Goal: Transaction & Acquisition: Download file/media

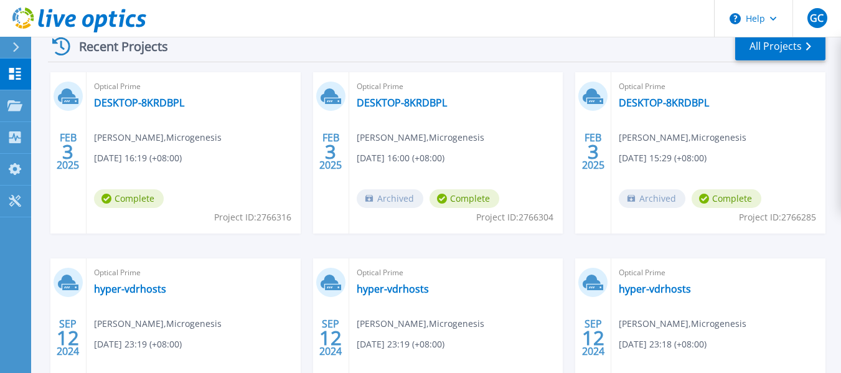
scroll to position [192, 0]
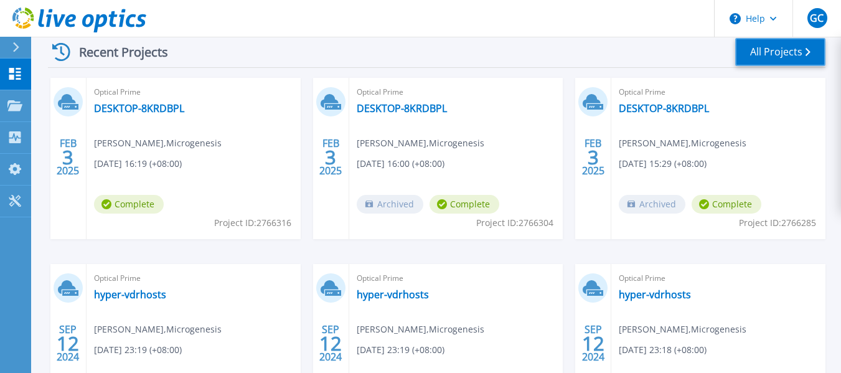
click at [749, 61] on link "All Projects" at bounding box center [780, 52] width 90 height 28
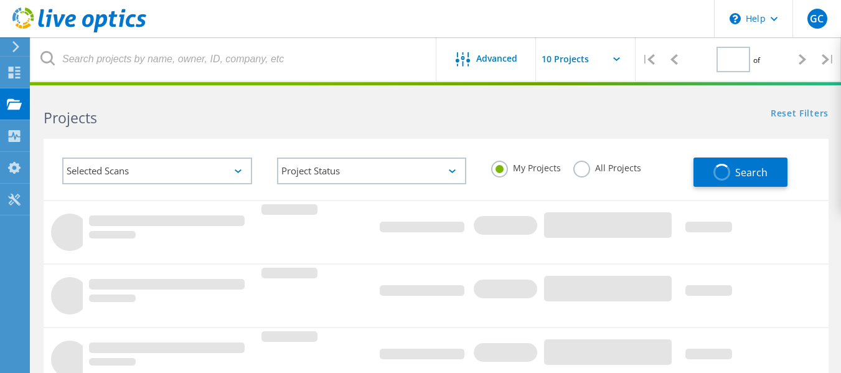
type input "1"
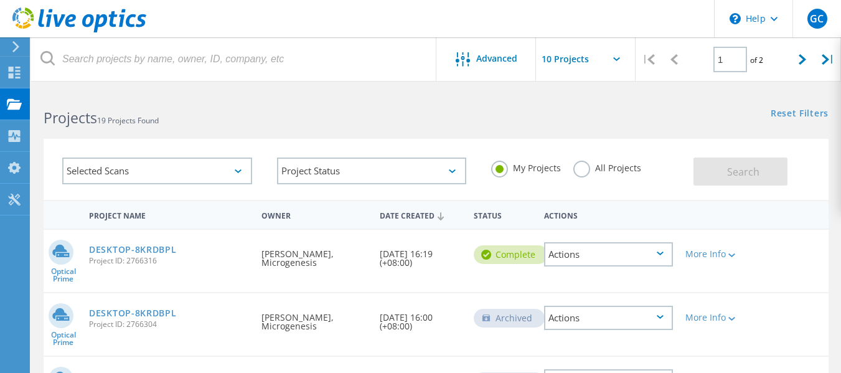
click at [580, 172] on label "All Projects" at bounding box center [607, 167] width 68 height 12
click at [0, 0] on input "All Projects" at bounding box center [0, 0] width 0 height 0
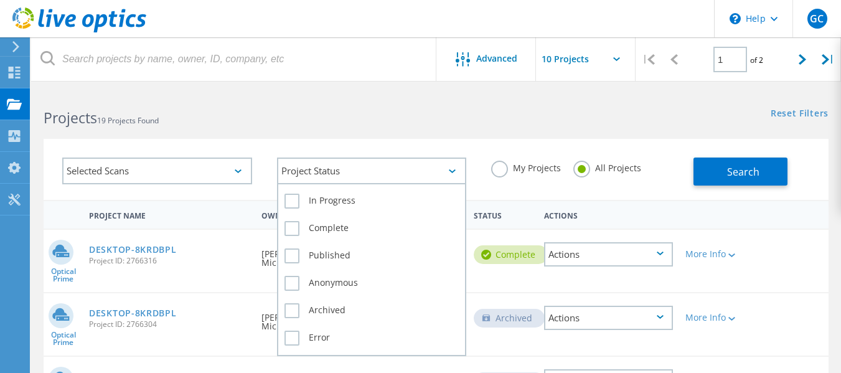
click at [336, 172] on div "Project Status" at bounding box center [372, 170] width 190 height 27
click at [286, 311] on label "Archived" at bounding box center [371, 310] width 175 height 15
click at [0, 0] on input "Archived" at bounding box center [0, 0] width 0 height 0
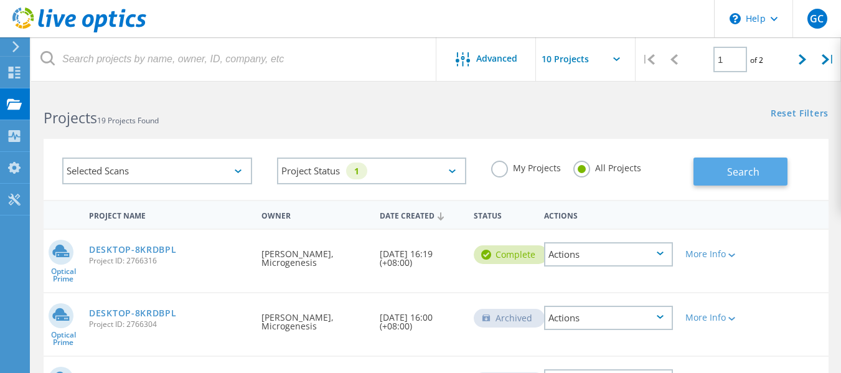
click at [752, 173] on span "Search" at bounding box center [743, 172] width 32 height 14
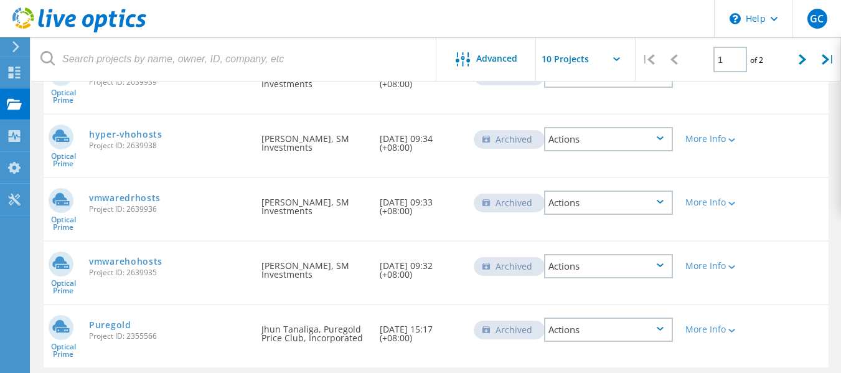
scroll to position [540, 0]
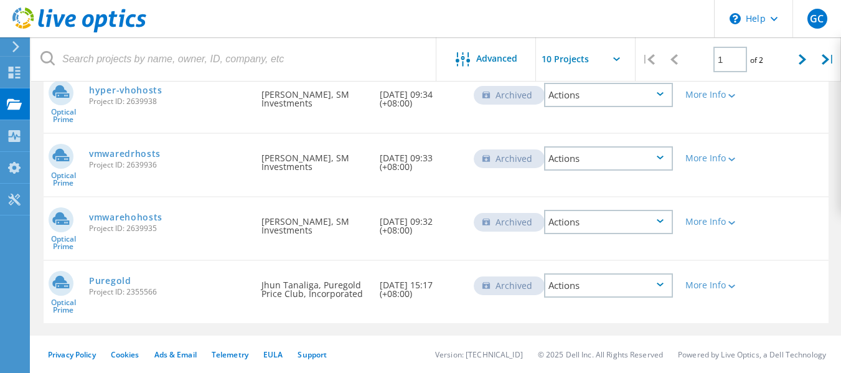
click at [594, 291] on div "Actions" at bounding box center [608, 285] width 129 height 24
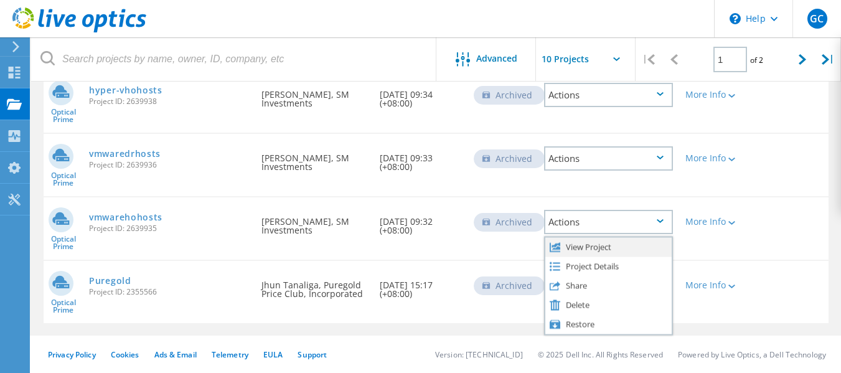
click at [599, 248] on div "View Project" at bounding box center [608, 246] width 126 height 19
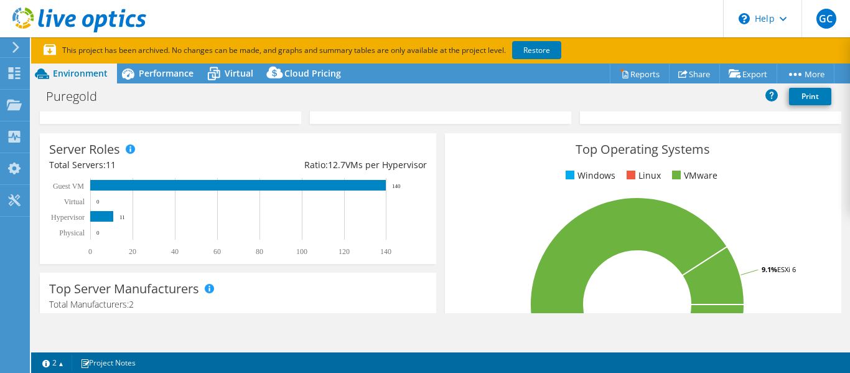
scroll to position [249, 0]
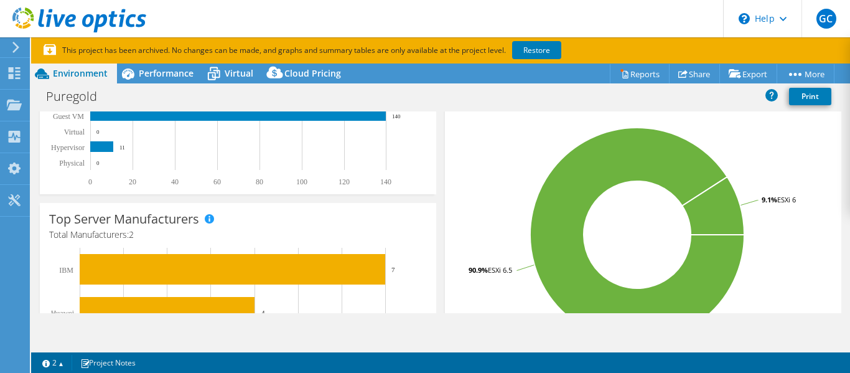
select select "Singapore"
select select "USD"
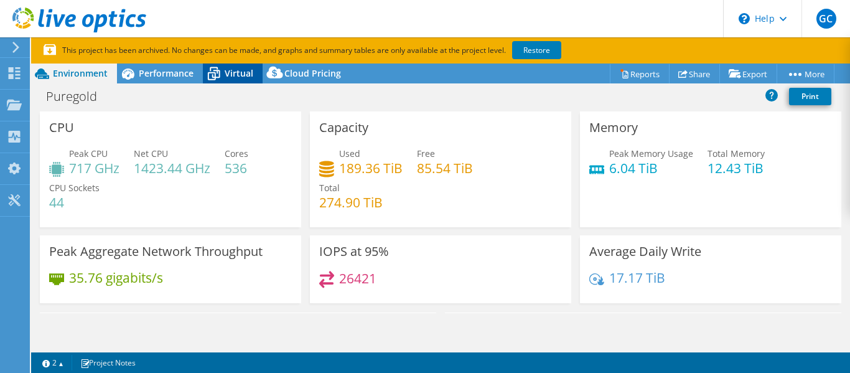
click at [231, 73] on span "Virtual" at bounding box center [239, 73] width 29 height 12
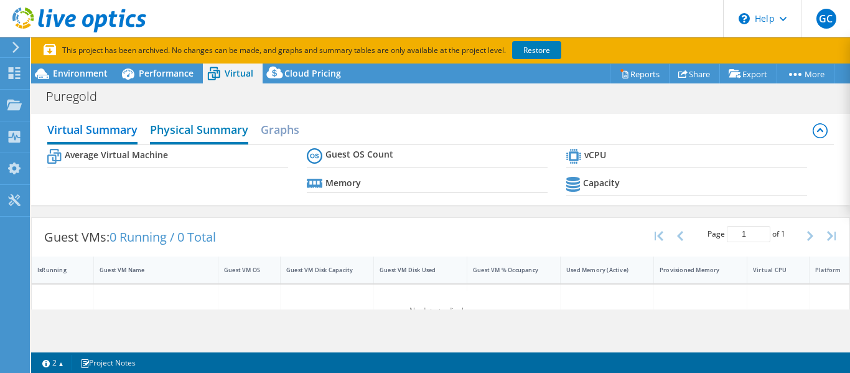
click at [177, 133] on h2 "Physical Summary" at bounding box center [199, 130] width 98 height 27
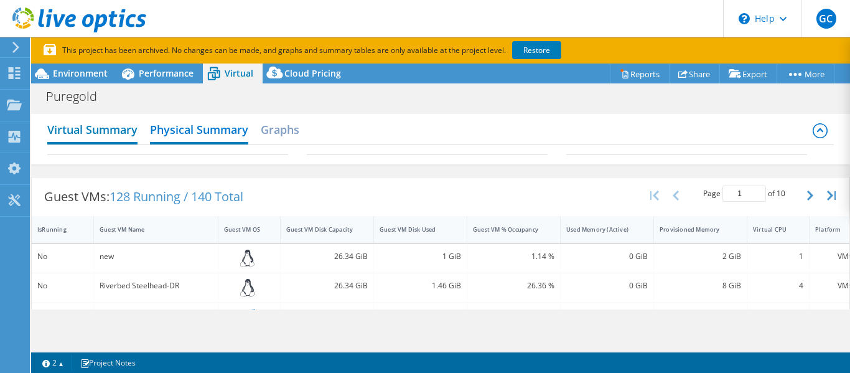
click at [129, 129] on h2 "Virtual Summary" at bounding box center [92, 130] width 90 height 27
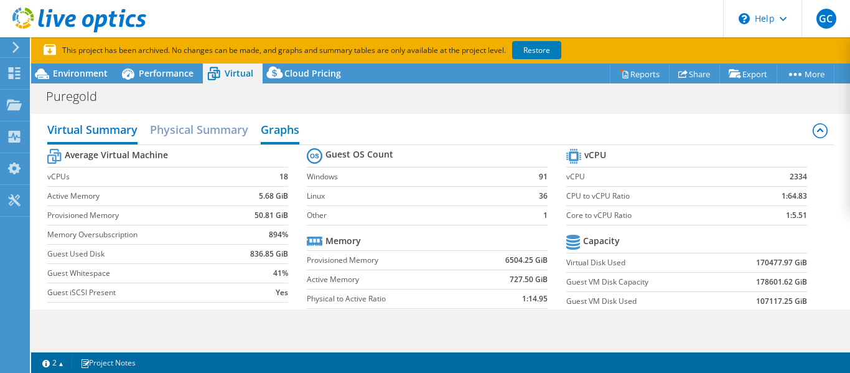
click at [290, 129] on h2 "Graphs" at bounding box center [280, 130] width 39 height 27
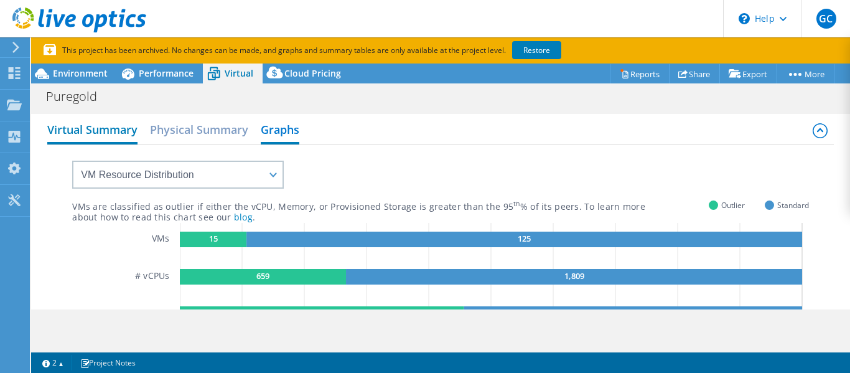
click at [73, 133] on h2 "Virtual Summary" at bounding box center [92, 130] width 90 height 27
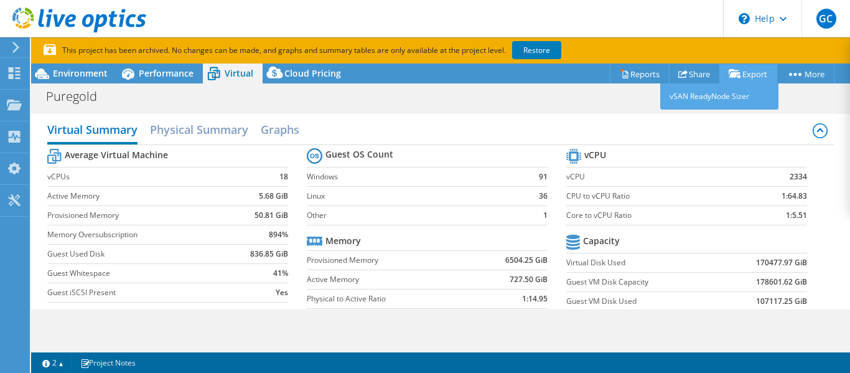
click at [746, 73] on link "Export" at bounding box center [748, 73] width 58 height 19
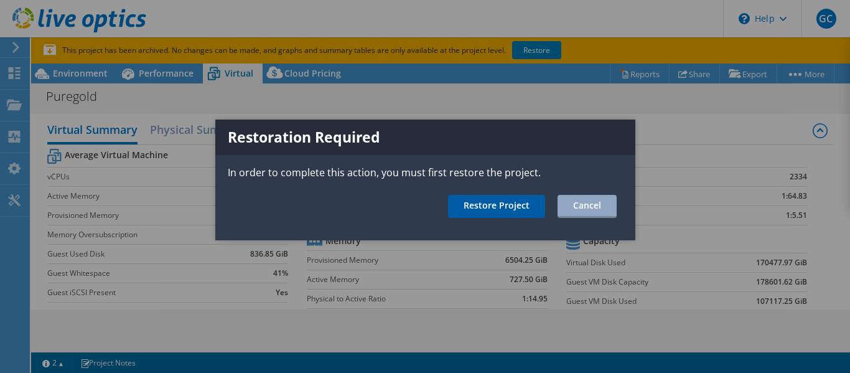
click at [505, 202] on link "Restore Project" at bounding box center [496, 206] width 97 height 23
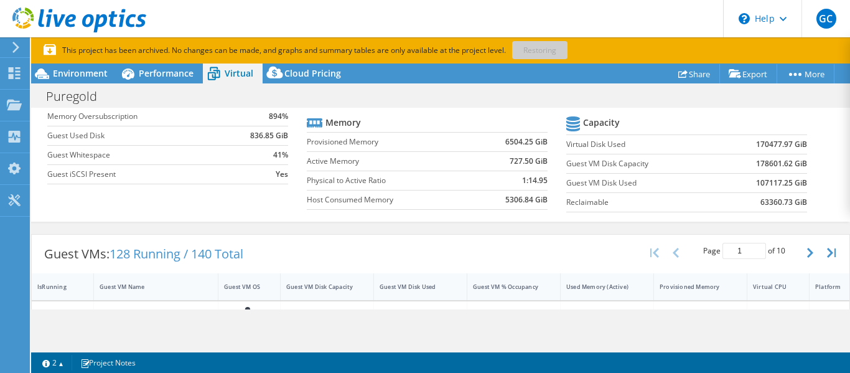
scroll to position [249, 0]
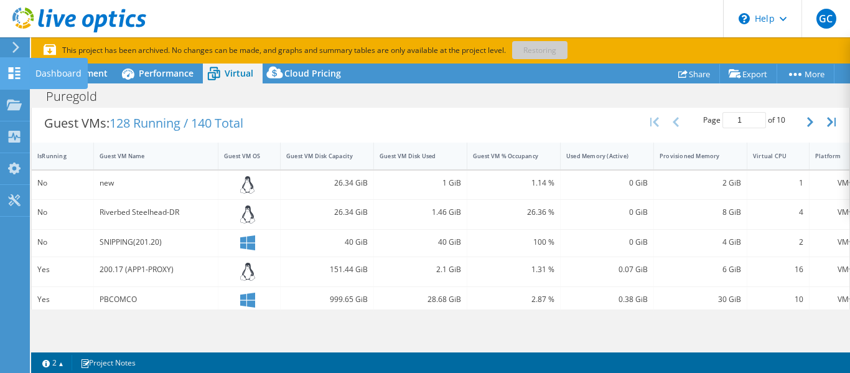
click at [17, 76] on icon at bounding box center [14, 73] width 15 height 12
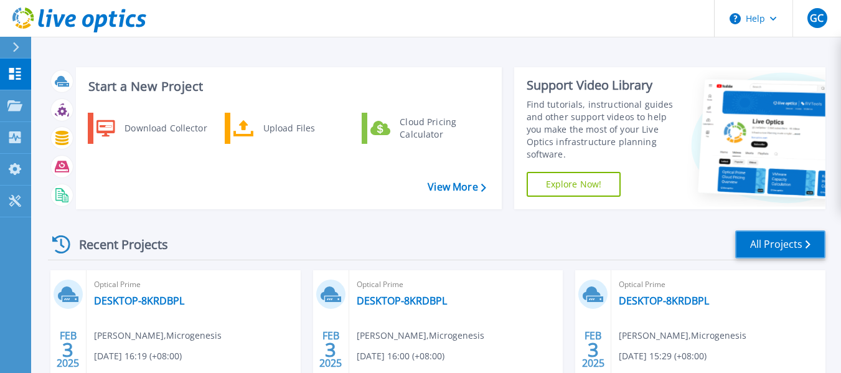
click at [793, 250] on link "All Projects" at bounding box center [780, 244] width 90 height 28
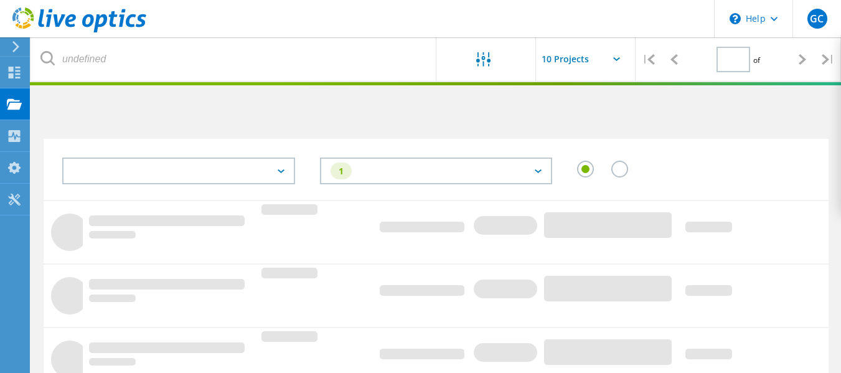
type input "1"
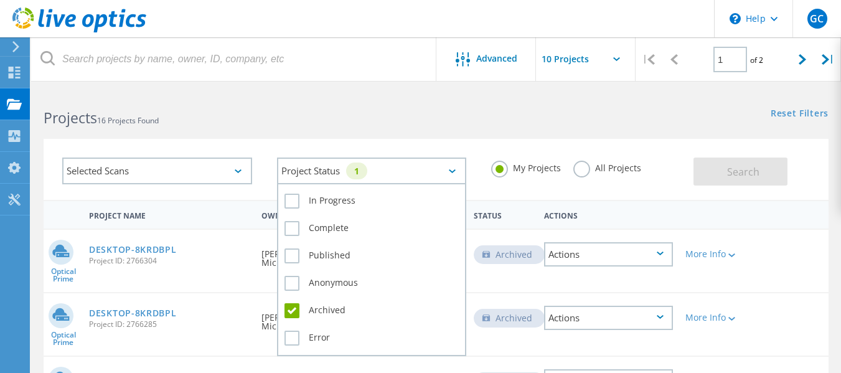
click at [336, 171] on div "Project Status 1" at bounding box center [372, 170] width 190 height 27
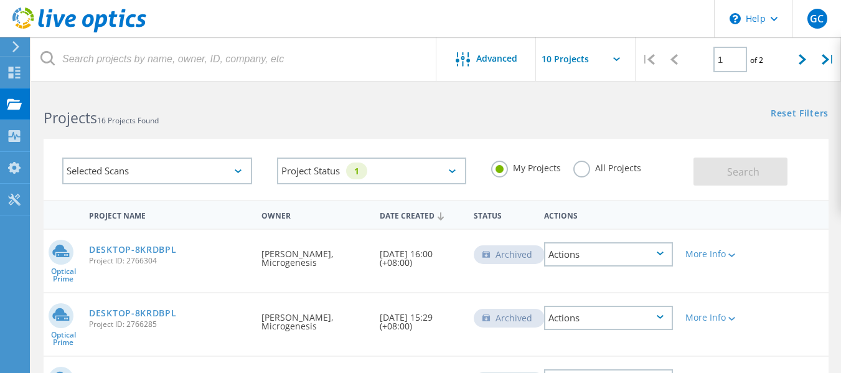
click at [192, 180] on div "Selected Scans" at bounding box center [157, 170] width 190 height 27
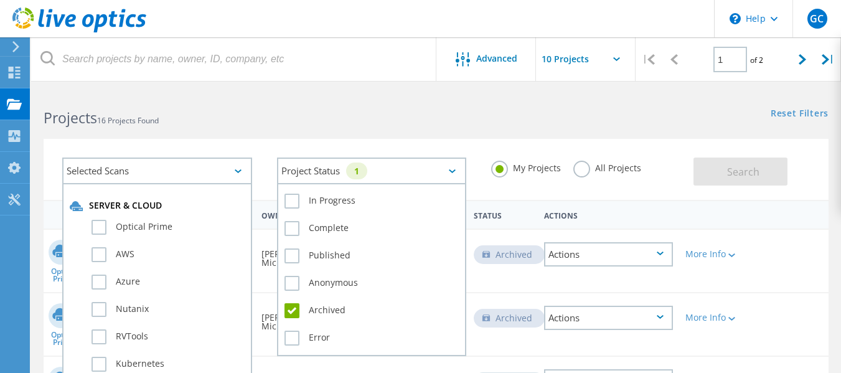
click at [362, 179] on div "Project Status 1" at bounding box center [372, 170] width 190 height 27
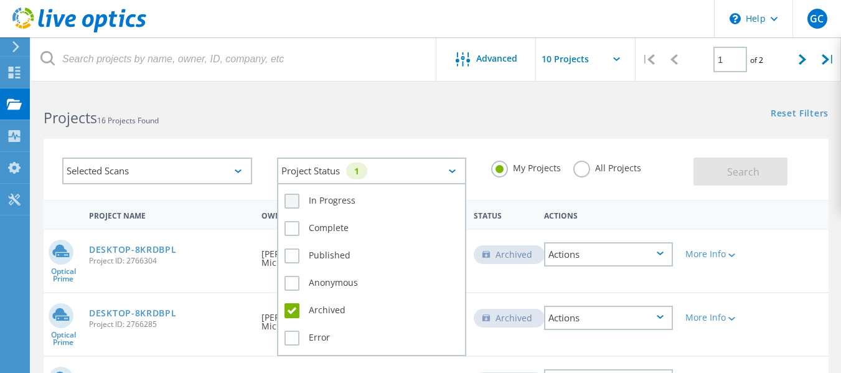
click at [320, 205] on label "In Progress" at bounding box center [371, 201] width 175 height 15
click at [0, 0] on input "In Progress" at bounding box center [0, 0] width 0 height 0
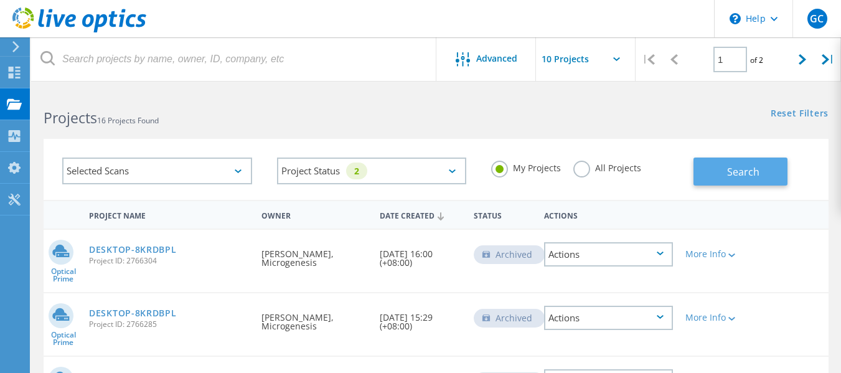
click at [719, 175] on button "Search" at bounding box center [740, 171] width 94 height 28
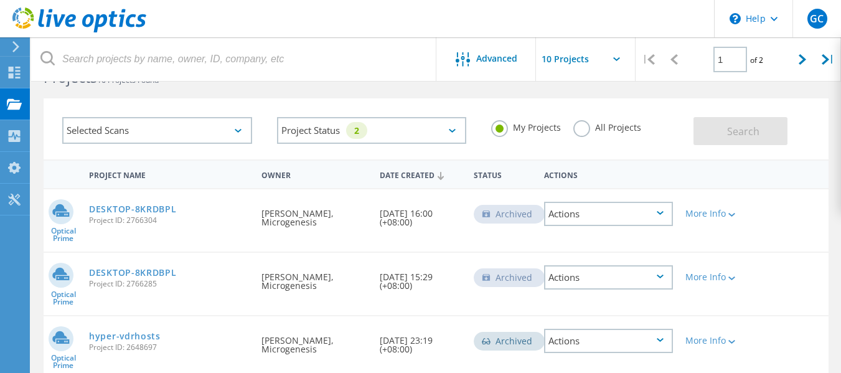
scroll to position [62, 0]
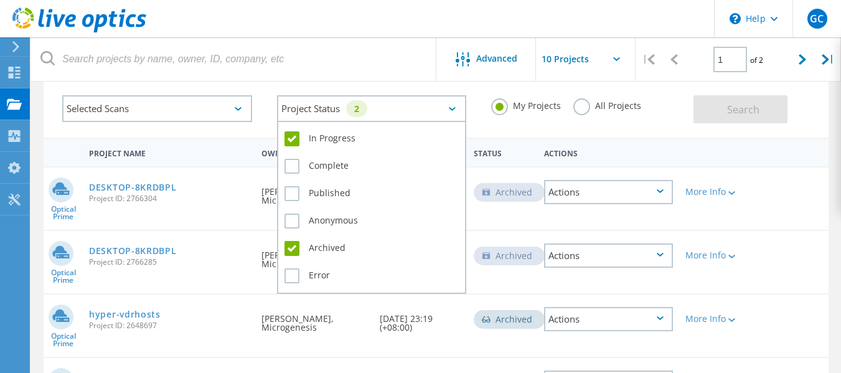
click at [454, 109] on icon at bounding box center [452, 109] width 7 height 4
click at [294, 245] on label "Archived" at bounding box center [371, 248] width 175 height 15
click at [0, 0] on input "Archived" at bounding box center [0, 0] width 0 height 0
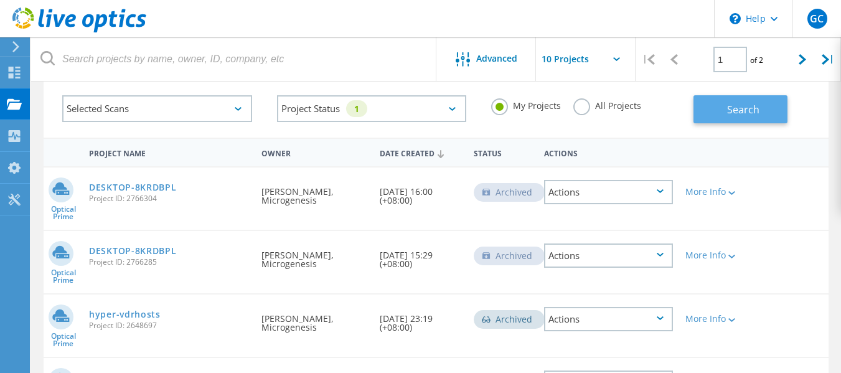
click at [730, 110] on span "Search" at bounding box center [743, 110] width 32 height 14
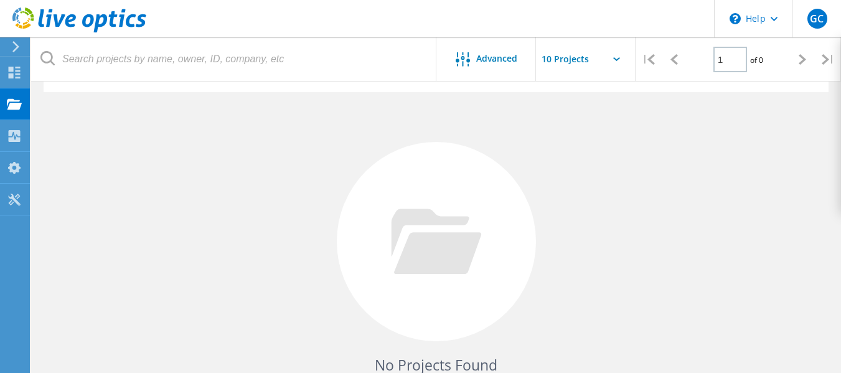
scroll to position [0, 0]
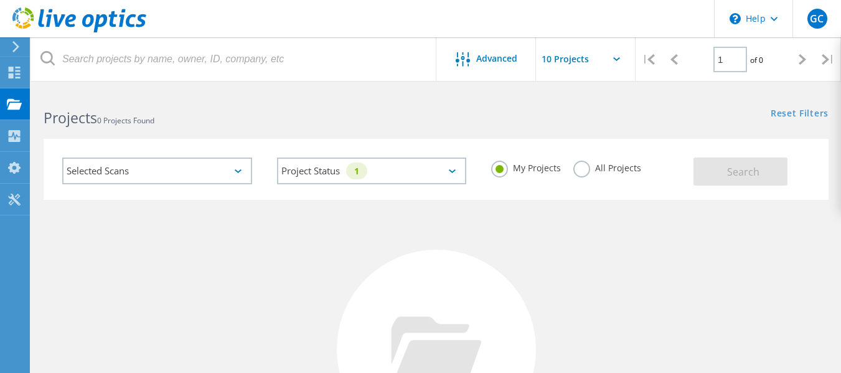
click at [110, 170] on div "Selected Scans" at bounding box center [157, 170] width 190 height 27
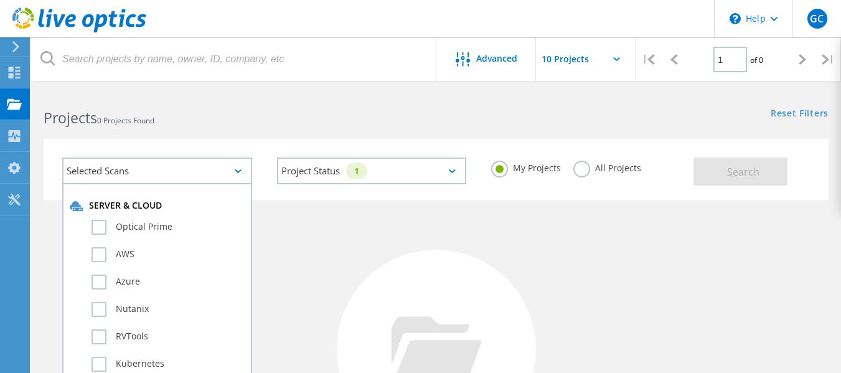
click at [580, 169] on label "All Projects" at bounding box center [607, 167] width 68 height 12
click at [0, 0] on input "All Projects" at bounding box center [0, 0] width 0 height 0
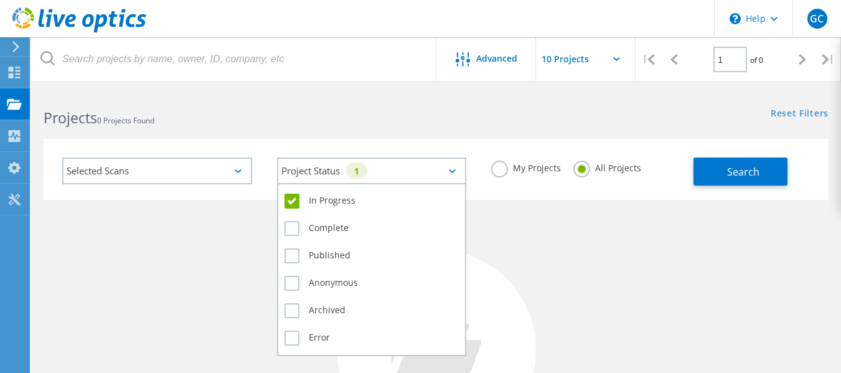
click at [422, 169] on div "Project Status 1" at bounding box center [372, 170] width 190 height 27
click at [289, 204] on label "In Progress" at bounding box center [371, 201] width 175 height 15
click at [0, 0] on input "In Progress" at bounding box center [0, 0] width 0 height 0
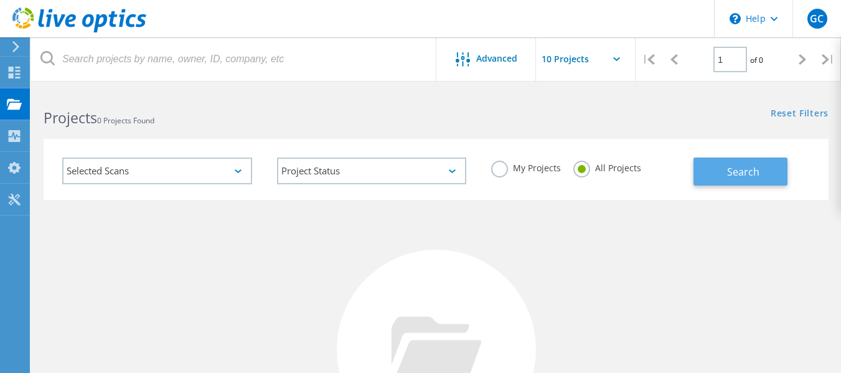
click at [709, 172] on button "Search" at bounding box center [740, 171] width 94 height 28
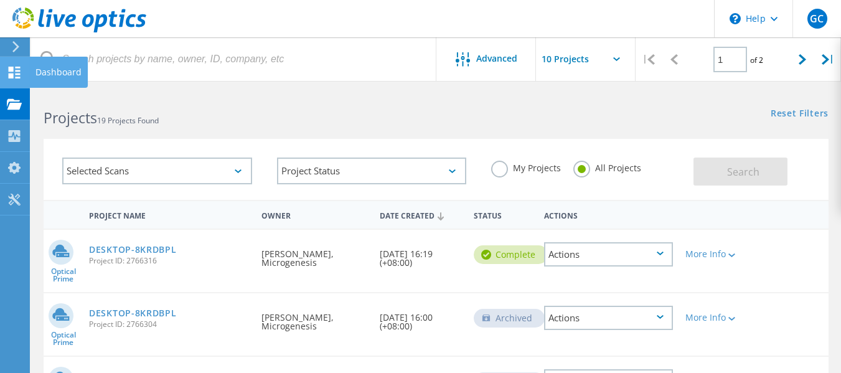
click at [13, 68] on use at bounding box center [15, 73] width 12 height 12
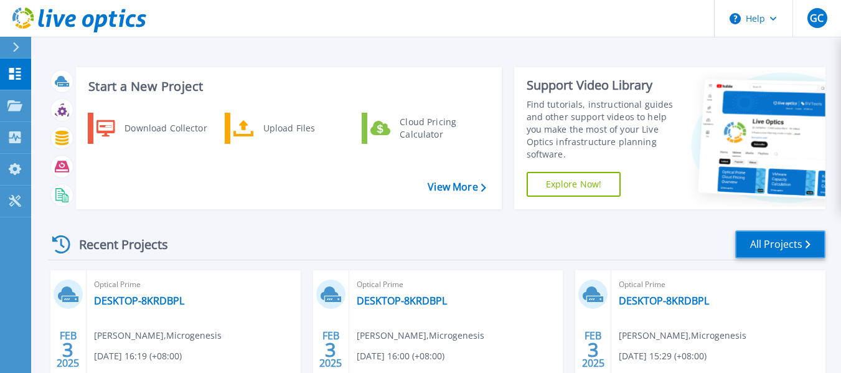
click at [770, 245] on link "All Projects" at bounding box center [780, 244] width 90 height 28
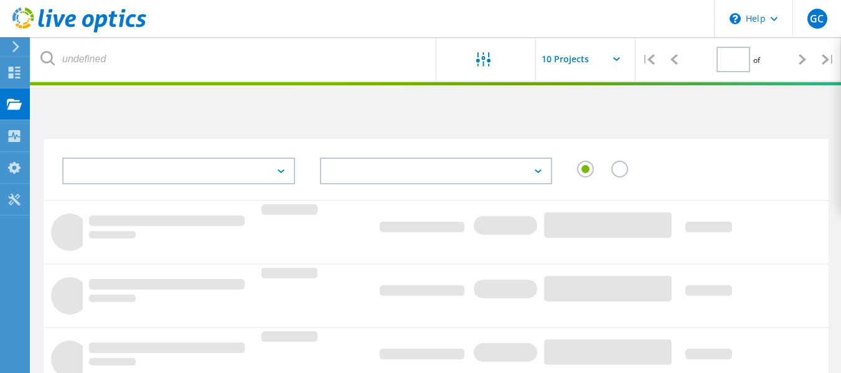
type input "1"
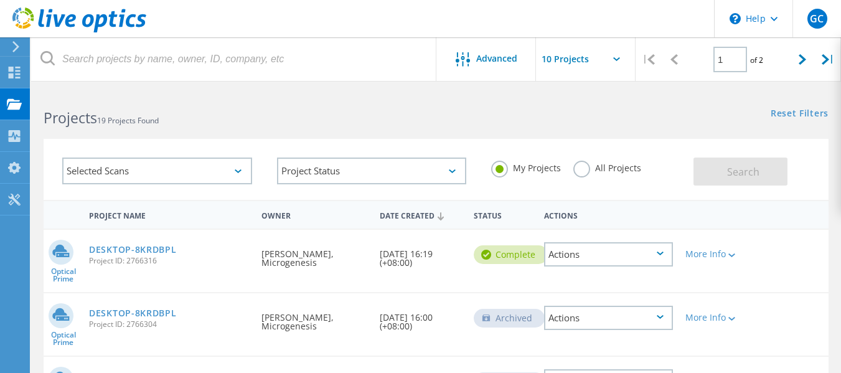
click at [568, 58] on input "text" at bounding box center [598, 59] width 124 height 44
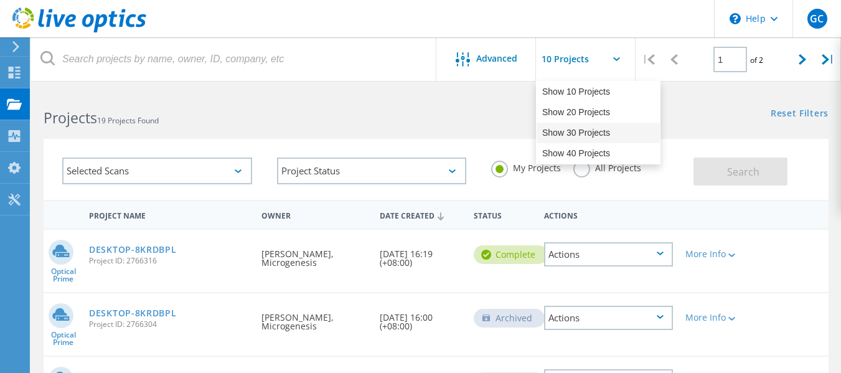
click at [556, 136] on div "Show 30 Projects" at bounding box center [597, 133] width 123 height 21
type input "Show 30 Projects"
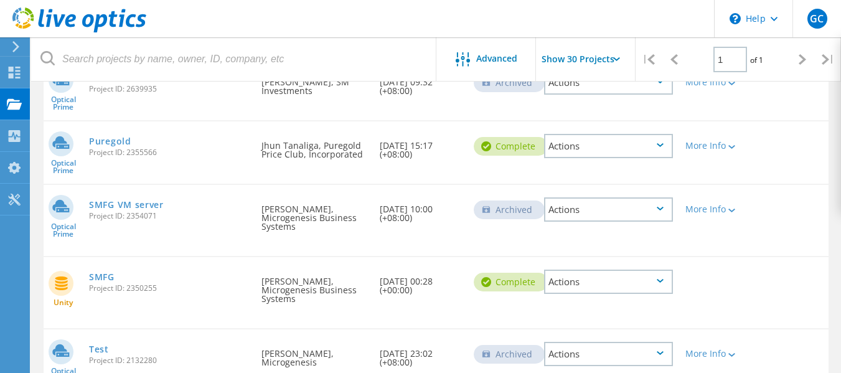
scroll to position [747, 0]
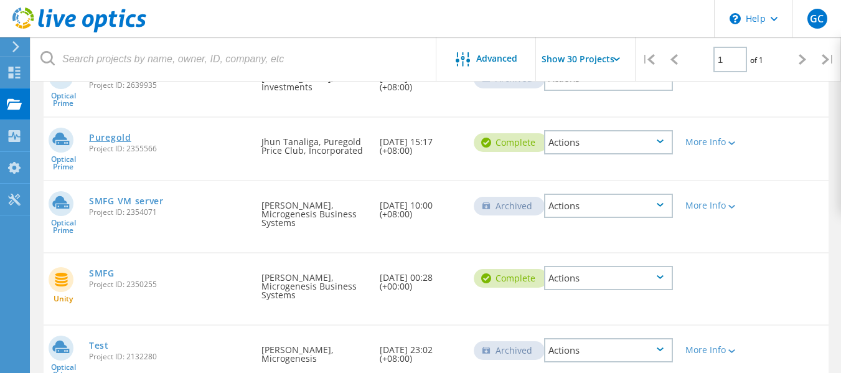
click at [101, 139] on link "Puregold" at bounding box center [110, 137] width 42 height 9
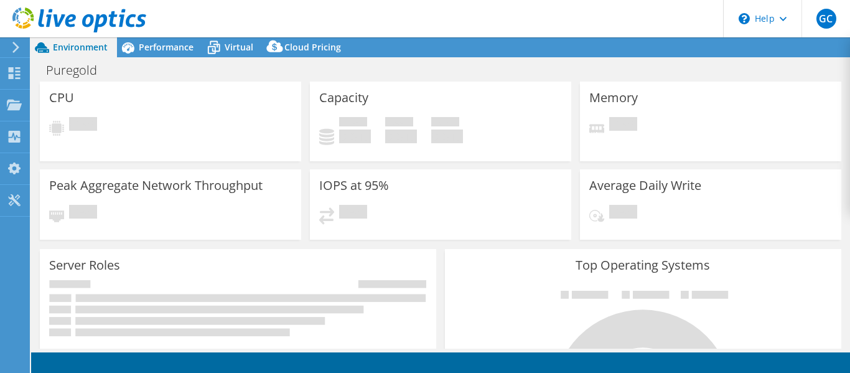
select select "USD"
select select "[GEOGRAPHIC_DATA]"
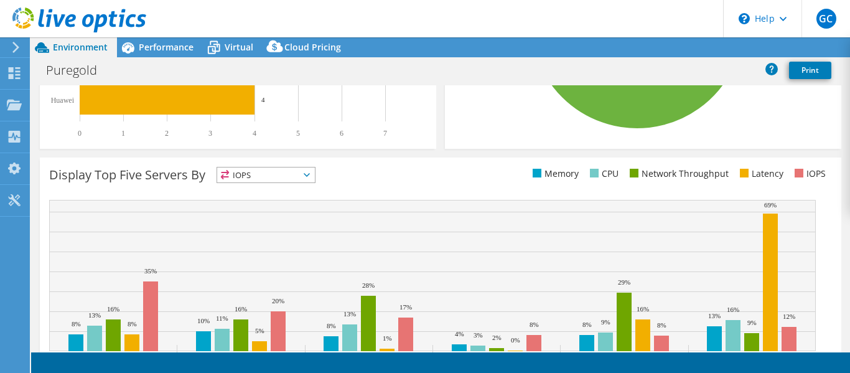
scroll to position [492, 0]
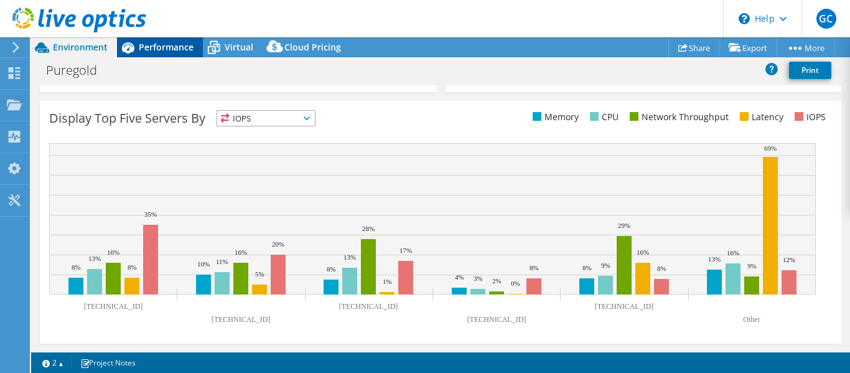
click at [147, 50] on span "Performance" at bounding box center [166, 47] width 55 height 12
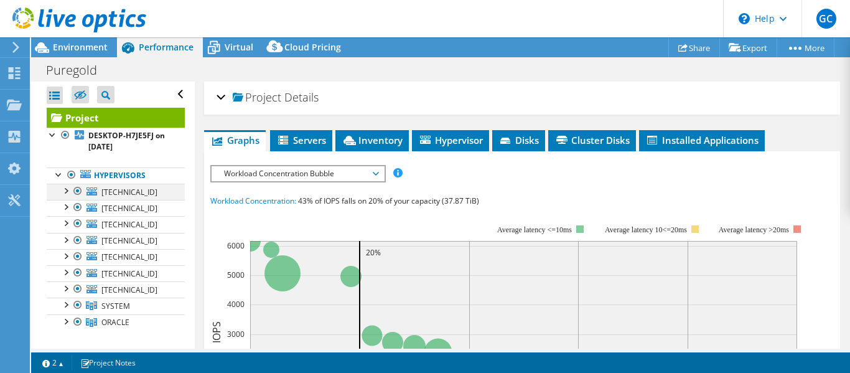
click at [66, 186] on div at bounding box center [65, 190] width 12 height 12
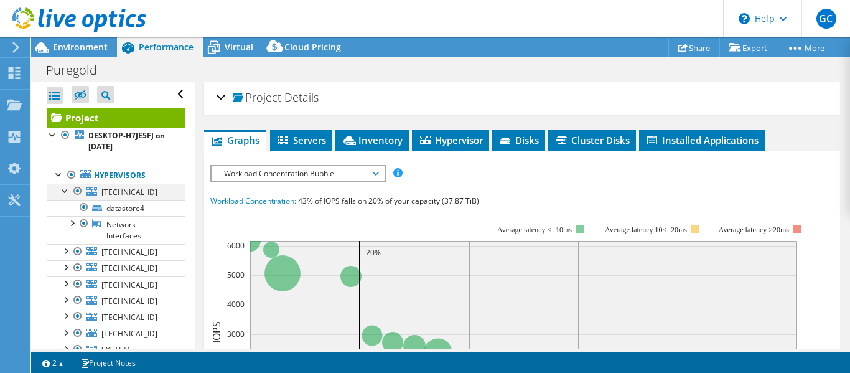
click at [66, 186] on div at bounding box center [65, 190] width 12 height 12
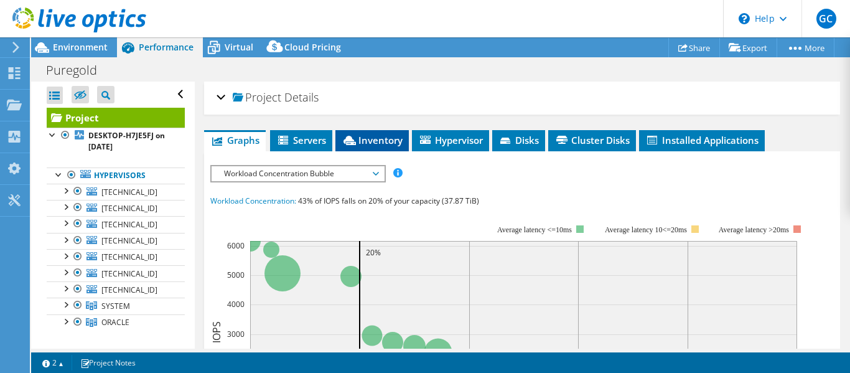
click at [370, 136] on span "Inventory" at bounding box center [372, 140] width 61 height 12
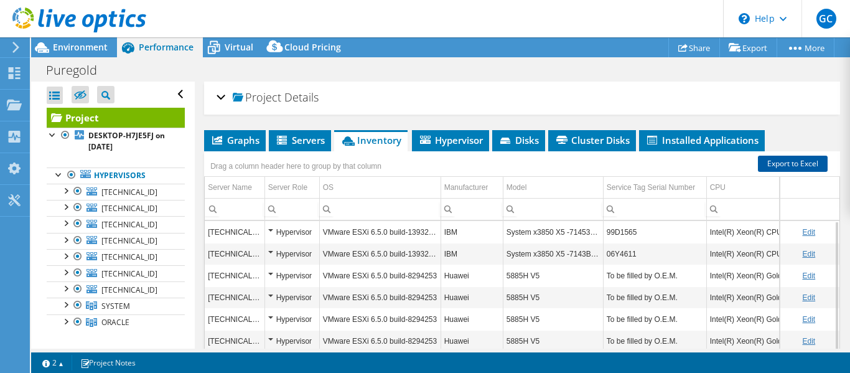
click at [799, 162] on link "Export to Excel" at bounding box center [793, 164] width 70 height 16
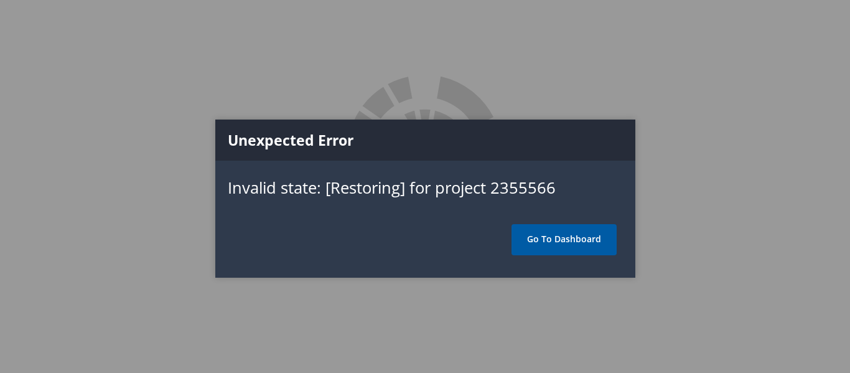
click at [564, 232] on link "Go To Dashboard" at bounding box center [564, 239] width 105 height 31
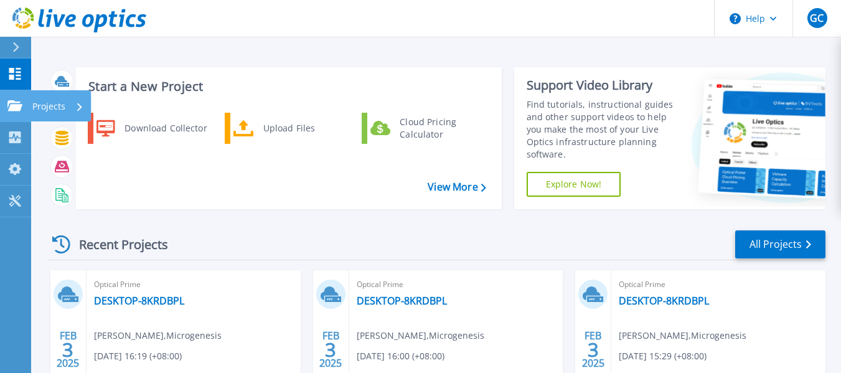
click at [9, 106] on icon at bounding box center [14, 105] width 15 height 11
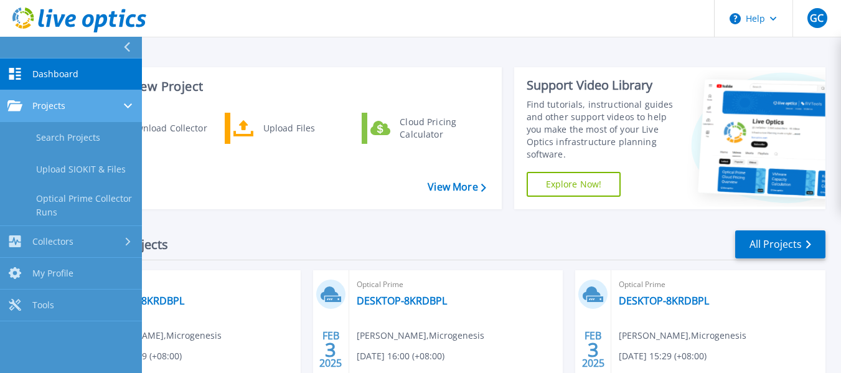
click at [56, 111] on span "Projects" at bounding box center [48, 105] width 33 height 11
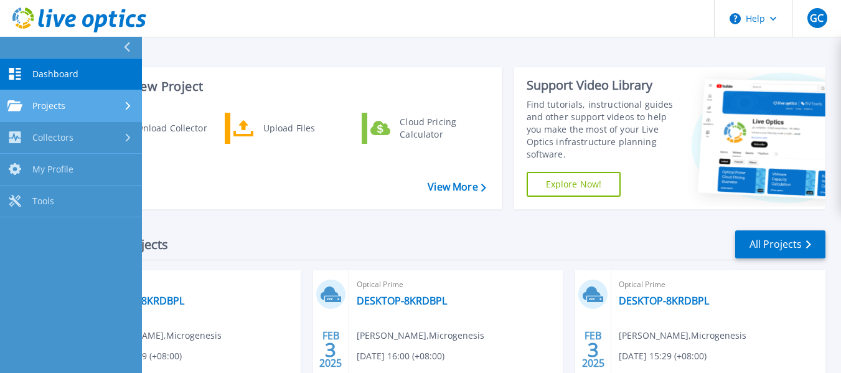
click at [56, 111] on span "Projects" at bounding box center [48, 105] width 33 height 11
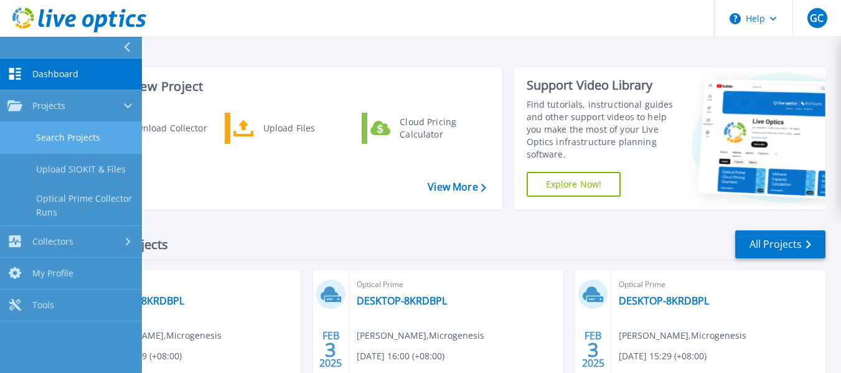
click at [64, 144] on link "Search Projects" at bounding box center [71, 138] width 142 height 32
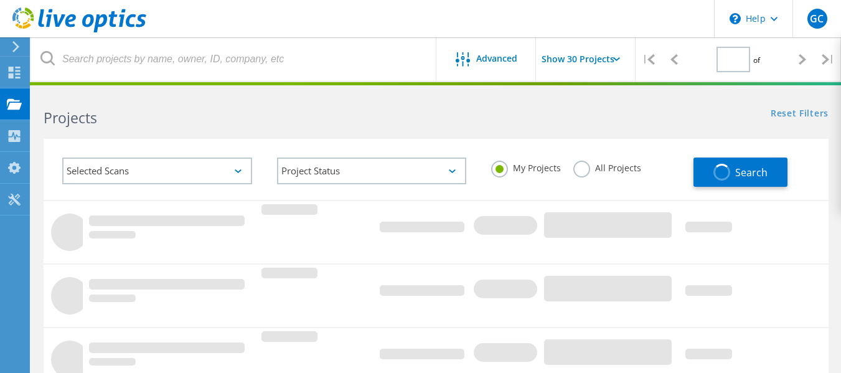
type input "1"
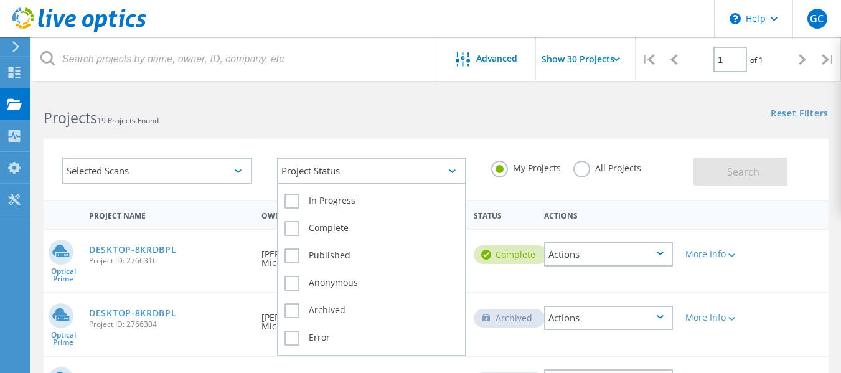
click at [430, 171] on div "Project Status" at bounding box center [372, 170] width 190 height 27
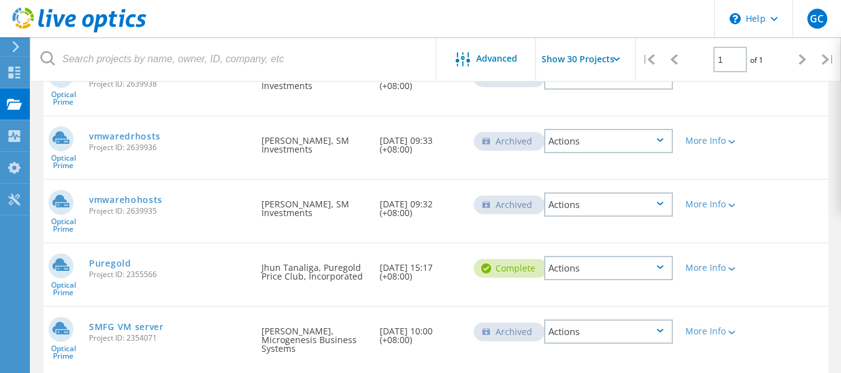
scroll to position [622, 0]
click at [728, 269] on icon at bounding box center [731, 268] width 7 height 4
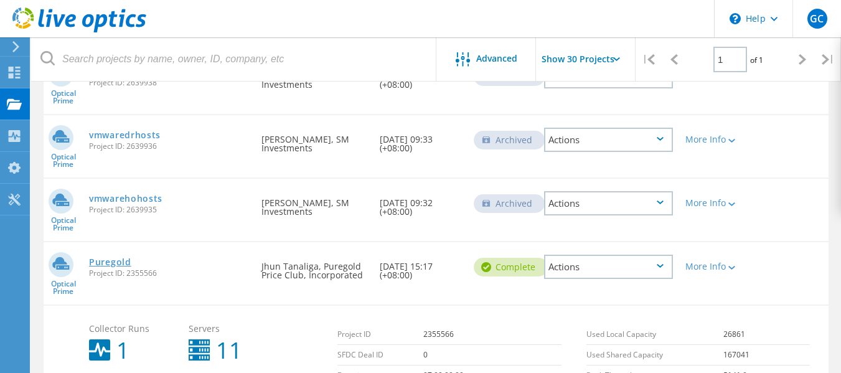
click at [121, 261] on link "Puregold" at bounding box center [110, 262] width 42 height 9
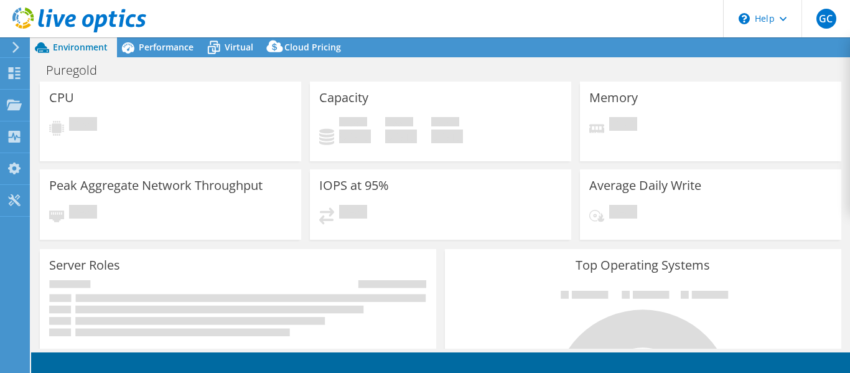
select select "Singapore"
select select "USD"
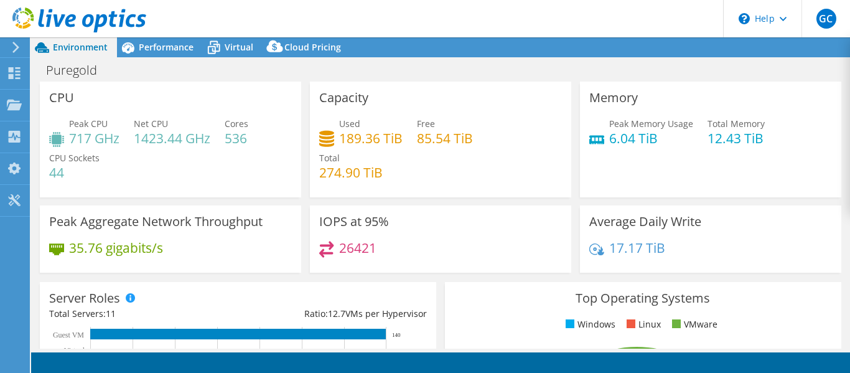
scroll to position [249, 0]
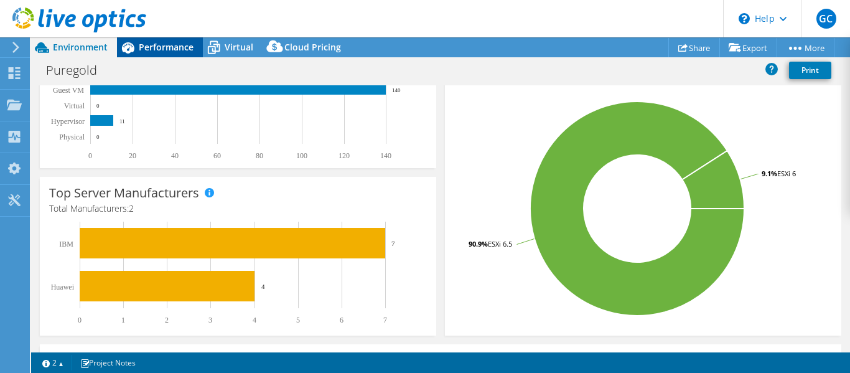
click at [162, 44] on span "Performance" at bounding box center [166, 47] width 55 height 12
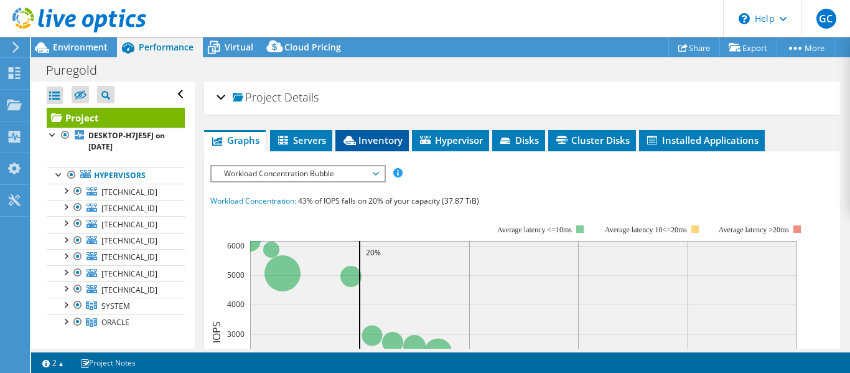
click at [379, 138] on span "Inventory" at bounding box center [372, 140] width 61 height 12
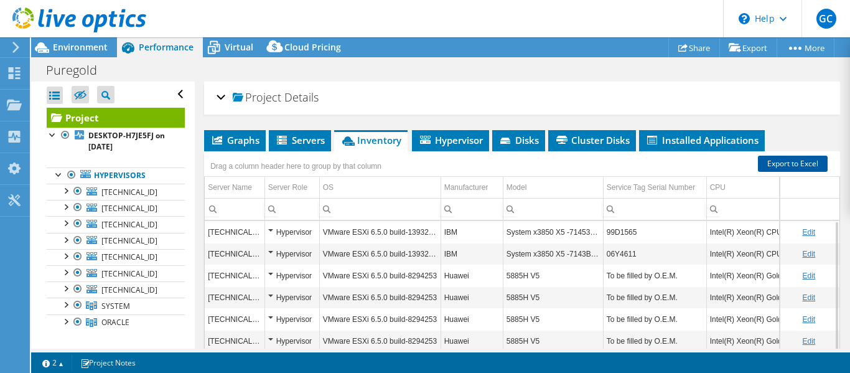
click at [780, 162] on link "Export to Excel" at bounding box center [793, 164] width 70 height 16
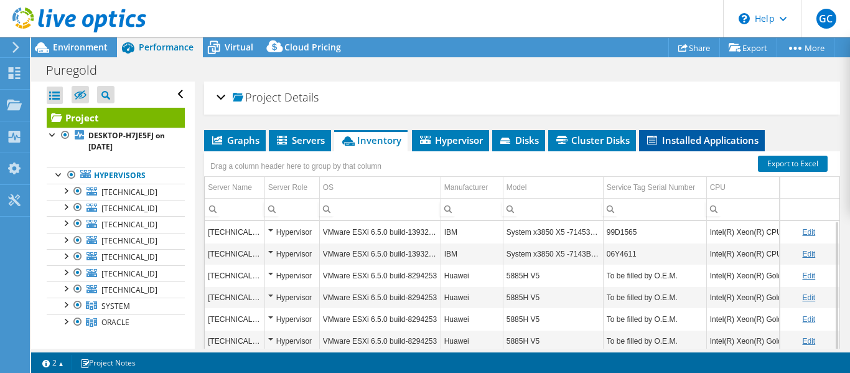
click at [734, 134] on span "Installed Applications" at bounding box center [701, 140] width 113 height 12
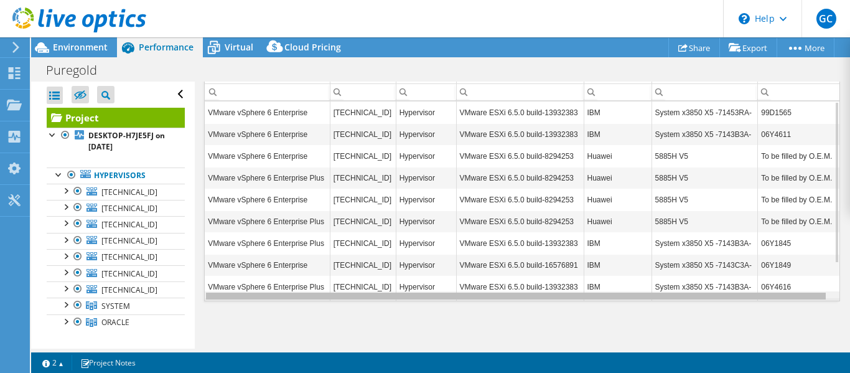
drag, startPoint x: 394, startPoint y: 297, endPoint x: 311, endPoint y: 285, distance: 84.3
click at [314, 289] on body "GC End User George Chua george.chua@mgenesis.com Microgenesis My Profile Log Ou…" at bounding box center [425, 186] width 850 height 373
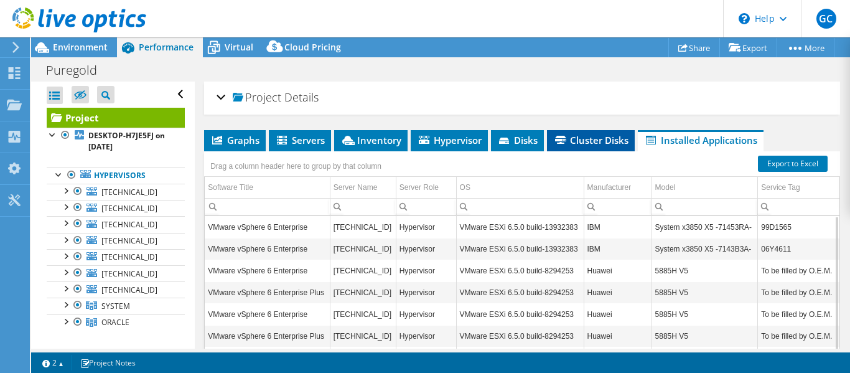
click at [609, 143] on span "Cluster Disks" at bounding box center [590, 140] width 75 height 12
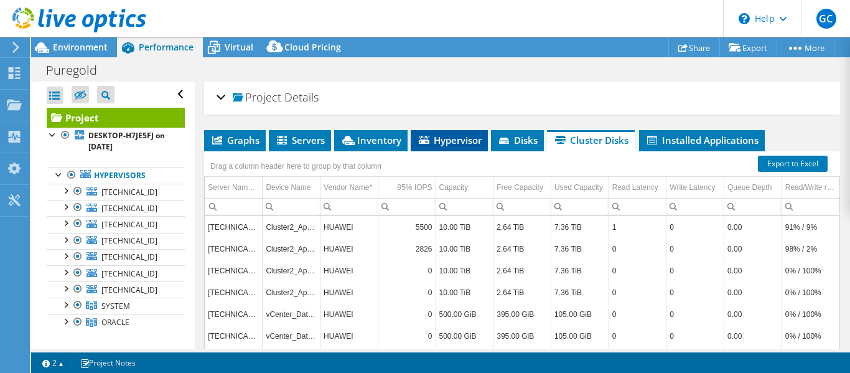
click at [456, 139] on span "Hypervisor" at bounding box center [449, 140] width 65 height 12
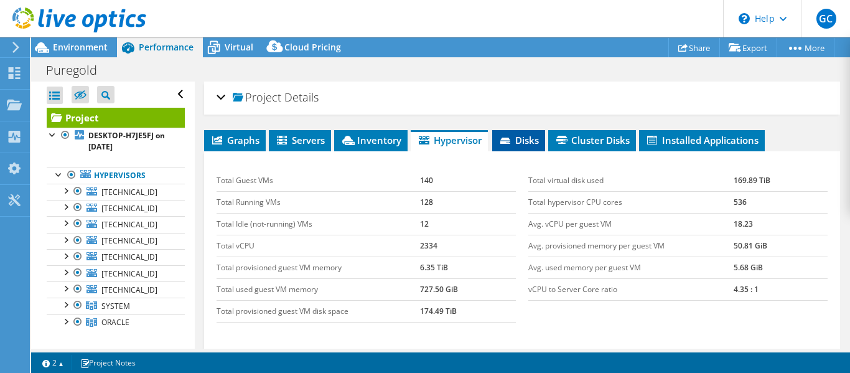
click at [521, 139] on span "Disks" at bounding box center [518, 140] width 40 height 12
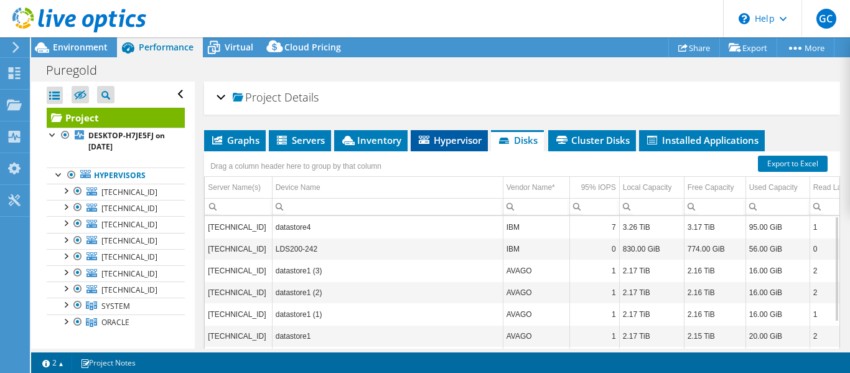
click at [433, 136] on span "Hypervisor" at bounding box center [449, 140] width 65 height 12
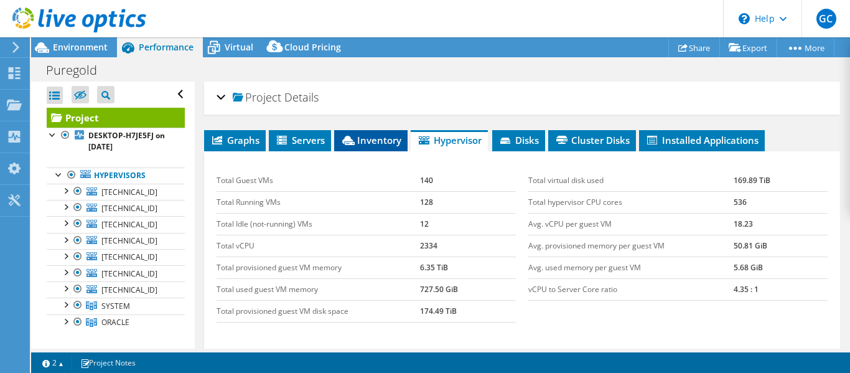
click at [365, 131] on li "Inventory" at bounding box center [370, 140] width 73 height 21
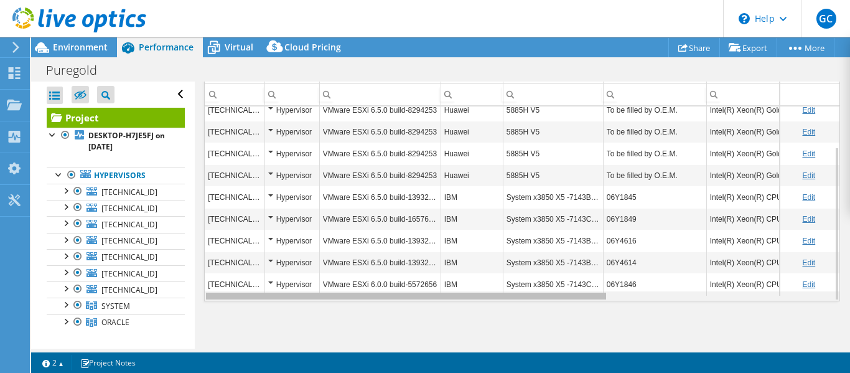
drag, startPoint x: 480, startPoint y: 296, endPoint x: 323, endPoint y: 274, distance: 158.9
click at [323, 274] on body "GC End User George Chua george.chua@mgenesis.com Microgenesis My Profile Log Ou…" at bounding box center [425, 186] width 850 height 373
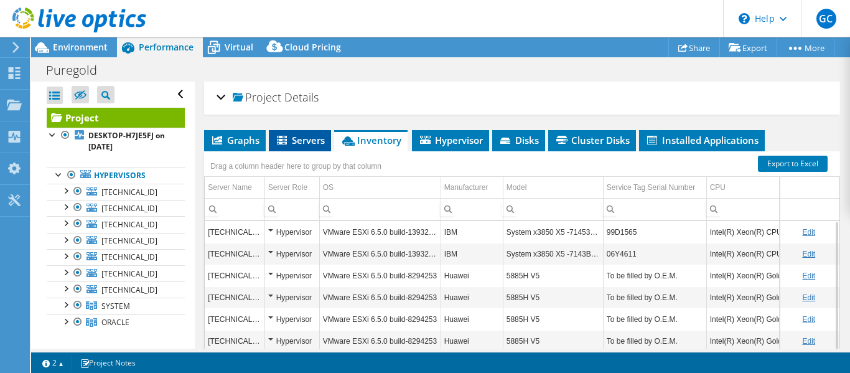
click at [306, 144] on span "Servers" at bounding box center [300, 140] width 50 height 12
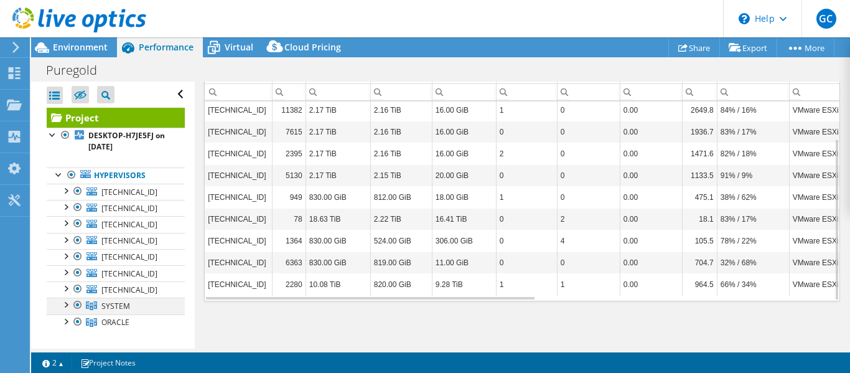
click at [67, 306] on div at bounding box center [65, 303] width 12 height 12
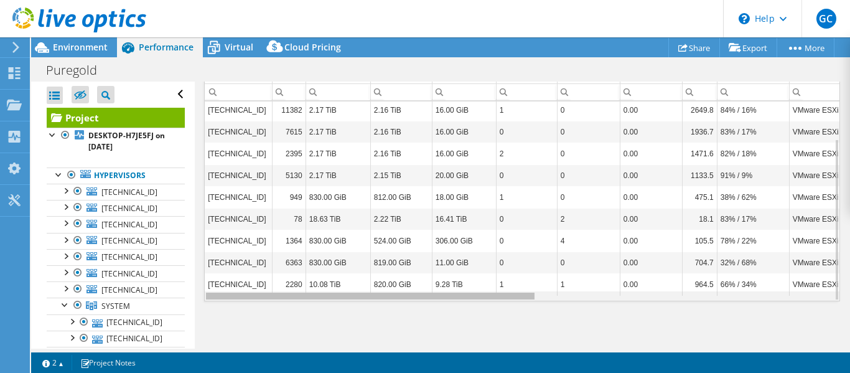
drag, startPoint x: 303, startPoint y: 299, endPoint x: 189, endPoint y: 282, distance: 115.1
click at [189, 282] on body "GC End User George Chua george.chua@mgenesis.com Microgenesis My Profile Log Ou…" at bounding box center [425, 186] width 850 height 373
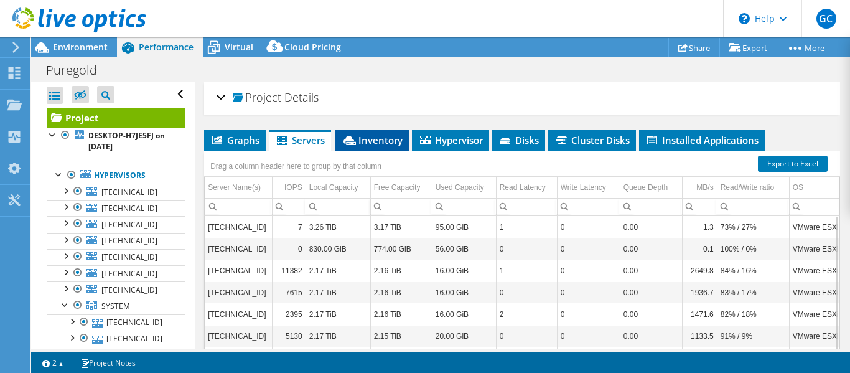
click at [380, 144] on span "Inventory" at bounding box center [372, 140] width 61 height 12
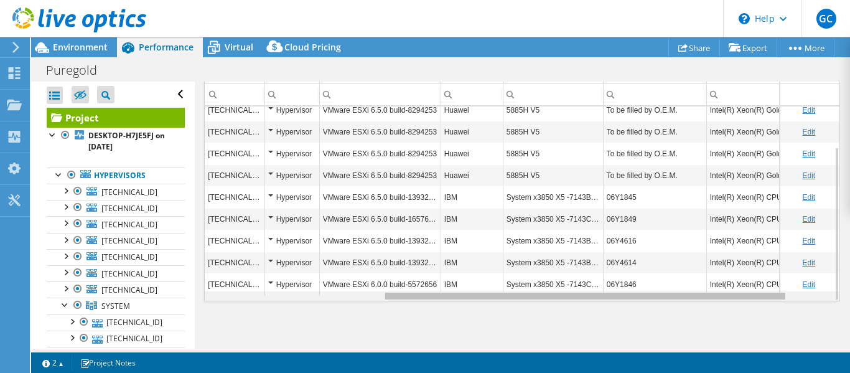
drag, startPoint x: 534, startPoint y: 297, endPoint x: 272, endPoint y: 250, distance: 266.2
click at [272, 251] on body "GC End User George Chua george.chua@mgenesis.com Microgenesis My Profile Log Ou…" at bounding box center [425, 186] width 850 height 373
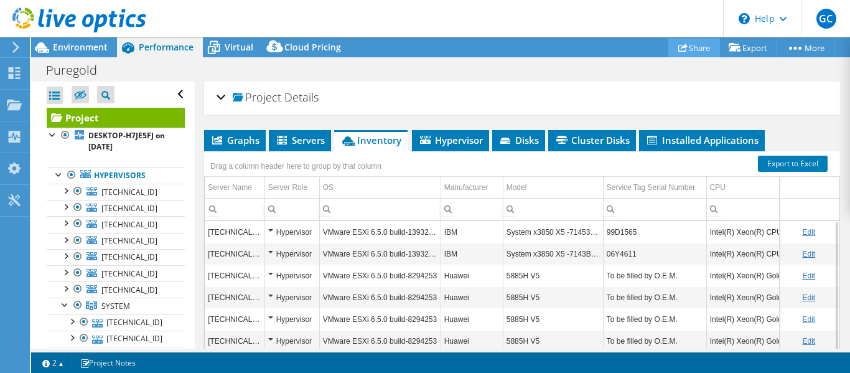
click at [687, 52] on link "Share" at bounding box center [694, 47] width 52 height 19
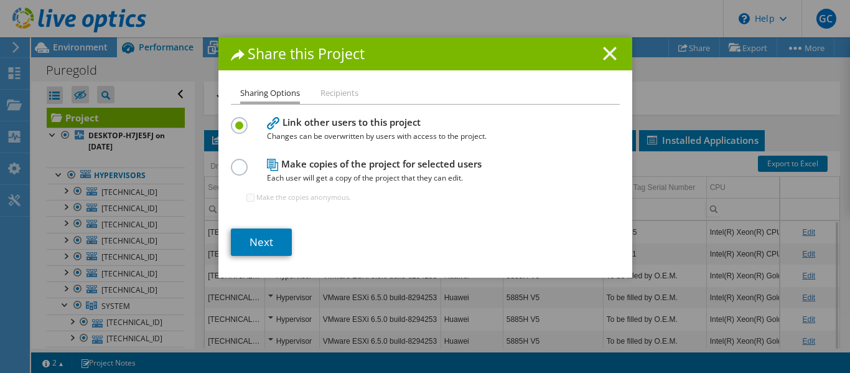
click at [606, 55] on line at bounding box center [610, 53] width 12 height 12
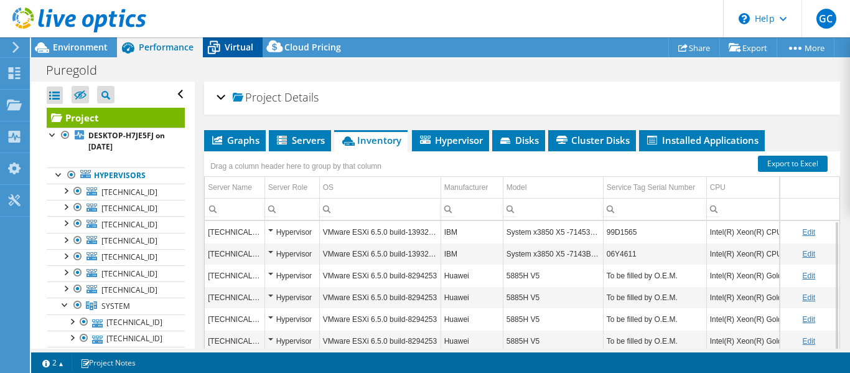
click at [220, 45] on icon at bounding box center [214, 48] width 22 height 22
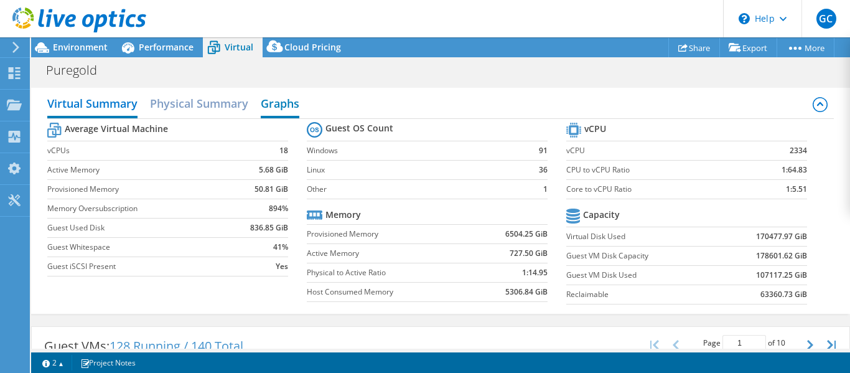
click at [276, 106] on h2 "Graphs" at bounding box center [280, 104] width 39 height 27
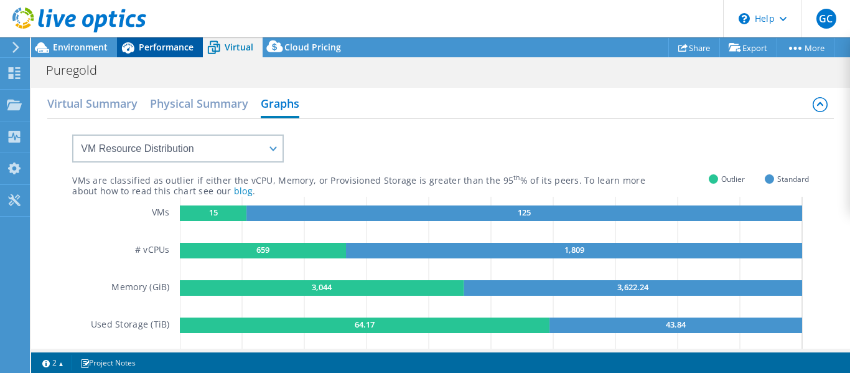
click at [163, 51] on span "Performance" at bounding box center [166, 47] width 55 height 12
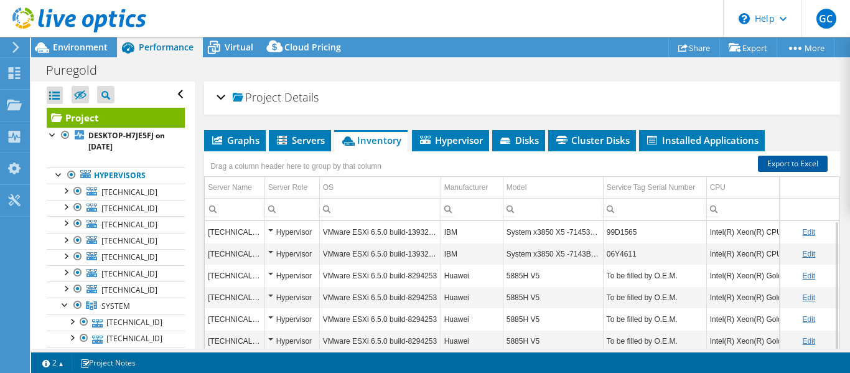
click at [760, 162] on link "Export to Excel" at bounding box center [793, 164] width 70 height 16
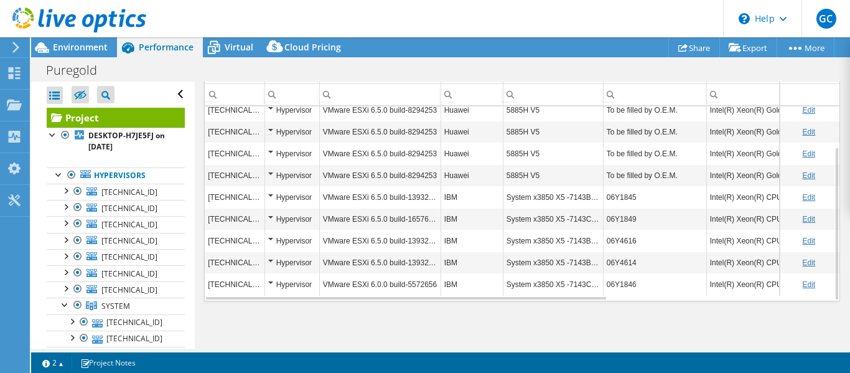
click at [269, 112] on div "Hypervisor" at bounding box center [292, 110] width 48 height 15
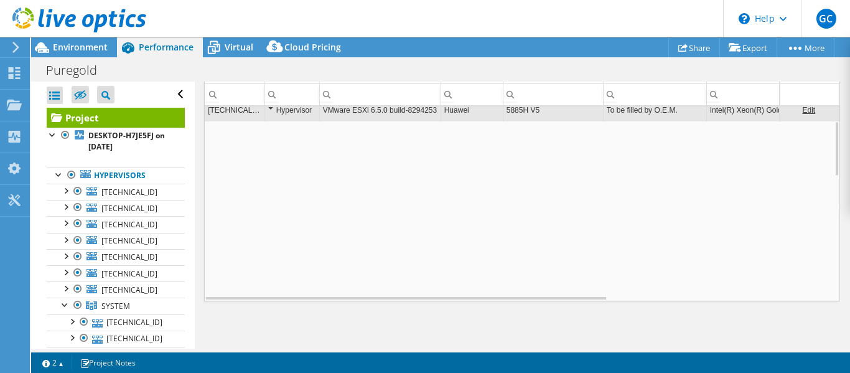
click at [271, 108] on div "Hypervisor" at bounding box center [292, 110] width 48 height 15
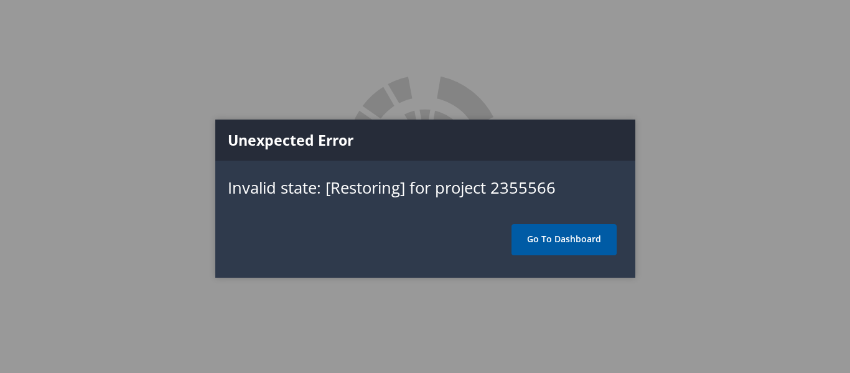
click at [554, 240] on link "Go To Dashboard" at bounding box center [564, 239] width 105 height 31
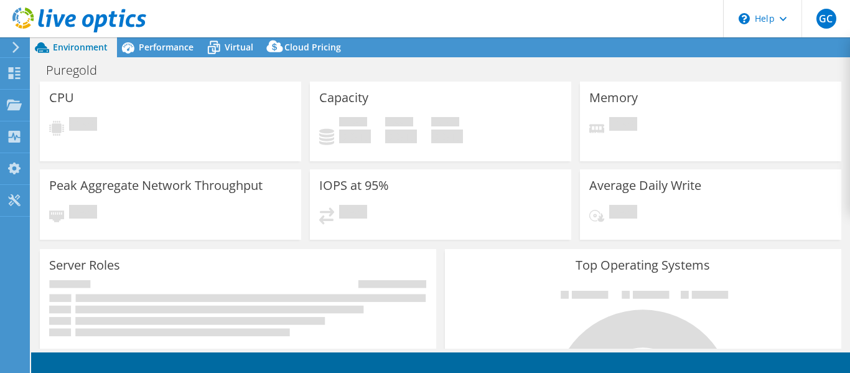
select select "Singapore"
select select "USD"
